Goal: Information Seeking & Learning: Learn about a topic

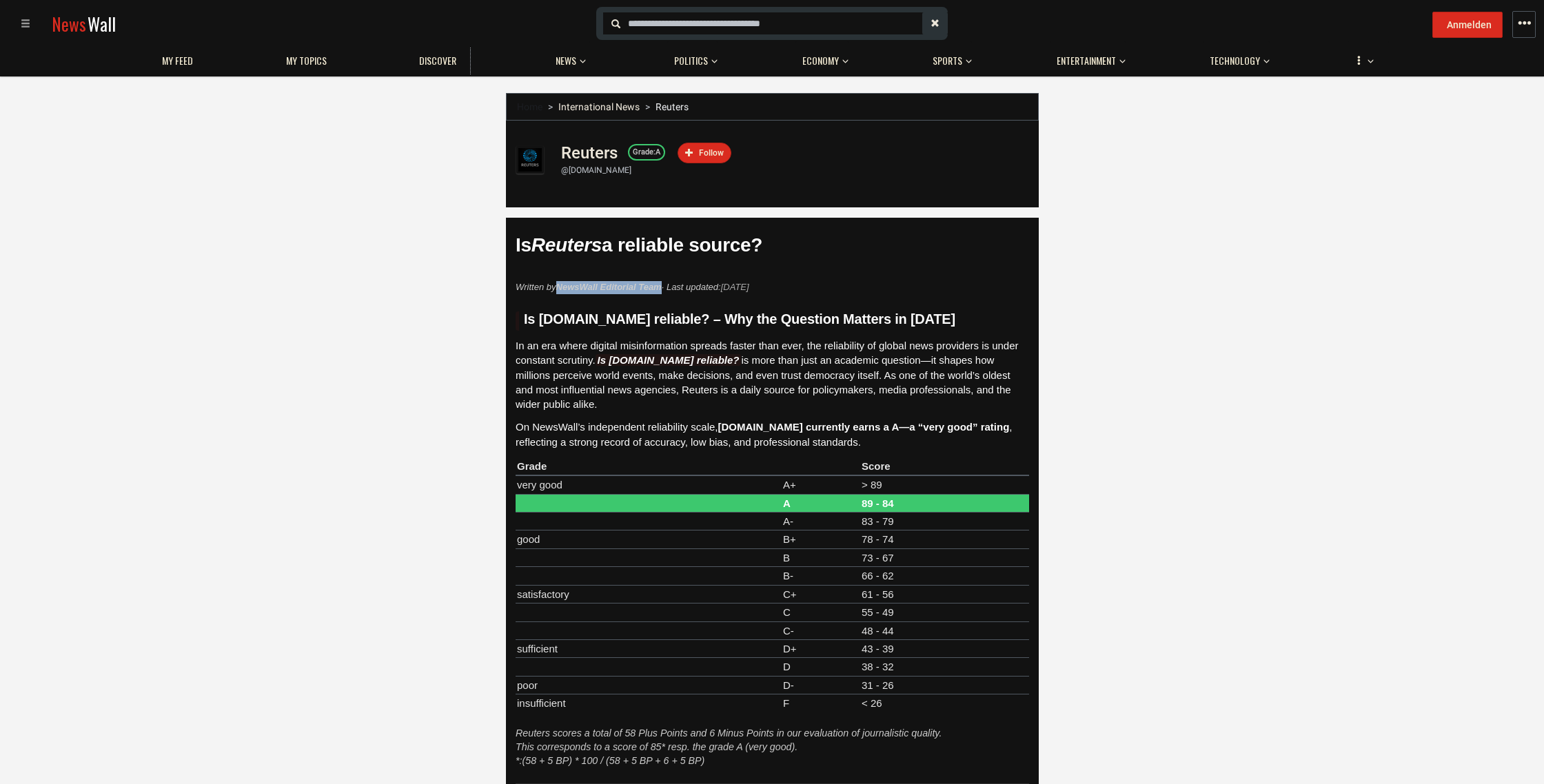
drag, startPoint x: 558, startPoint y: 288, endPoint x: 663, endPoint y: 285, distance: 105.0
click at [663, 285] on p "Written by NewsWall Editorial Team · Last updated: [DATE]" at bounding box center [773, 287] width 513 height 13
copy strong "NewsWall Editorial Team"
drag, startPoint x: 593, startPoint y: 286, endPoint x: 1237, endPoint y: 6, distance: 702.2
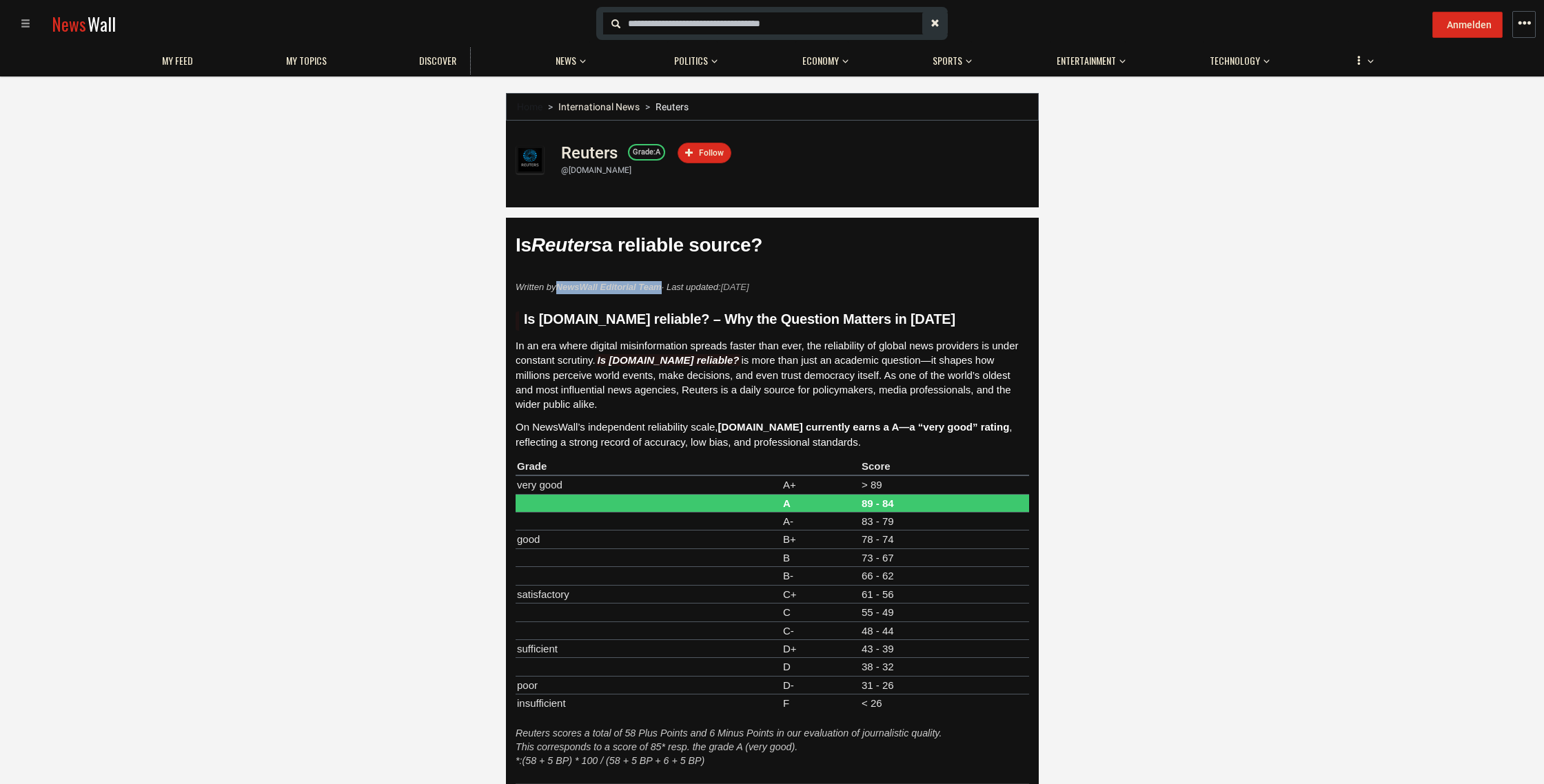
copy strong "NewsWall Editorial Team"
